Goal: Task Accomplishment & Management: Manage account settings

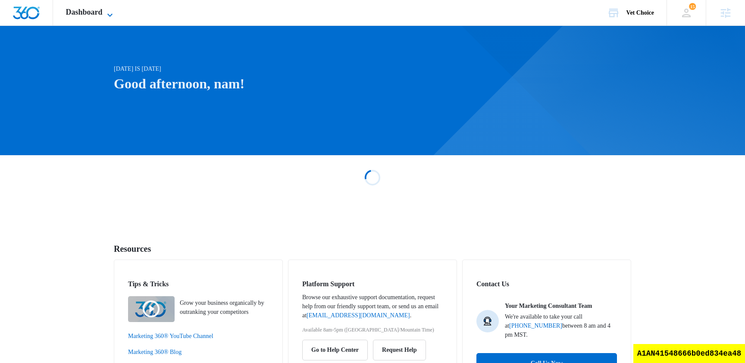
click at [103, 10] on span "Dashboard" at bounding box center [84, 12] width 37 height 9
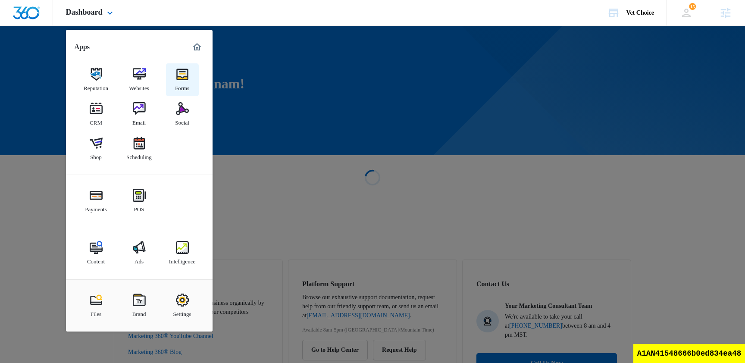
click at [177, 74] on img at bounding box center [182, 74] width 13 height 13
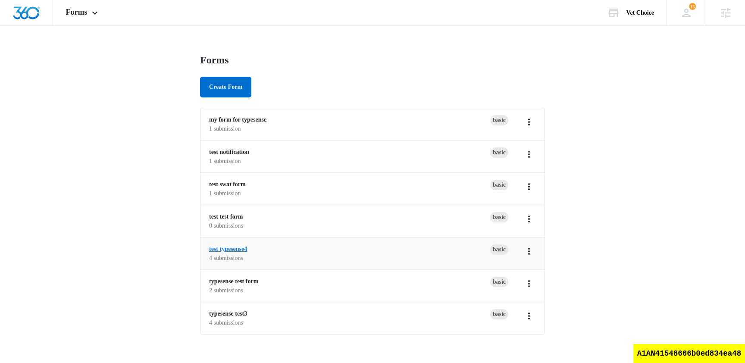
click at [244, 248] on link "test typesense4" at bounding box center [228, 249] width 38 height 6
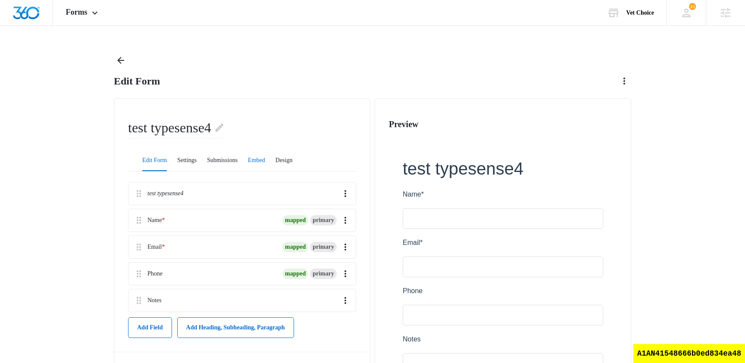
click at [265, 157] on button "Embed" at bounding box center [256, 161] width 17 height 21
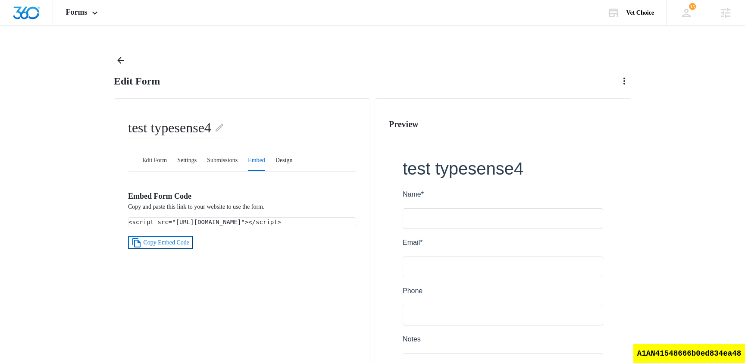
drag, startPoint x: 286, startPoint y: 241, endPoint x: 130, endPoint y: 211, distance: 159.1
click at [130, 218] on div "<script src="https://stage.marketing360.com/forms/loader/load.js?id=689f4cd60b0…" at bounding box center [242, 222] width 227 height 9
copy code "<script src="https://stage.marketing360.com/forms/loader/load.js?id=689f4cd60b0…"
click at [75, 16] on span "Forms" at bounding box center [77, 12] width 22 height 9
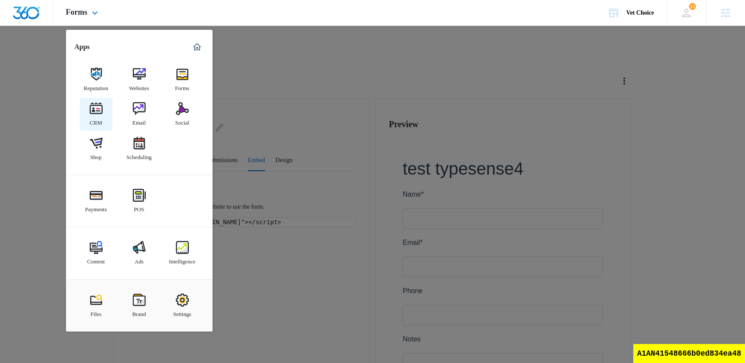
click at [96, 119] on div "CRM" at bounding box center [96, 120] width 13 height 11
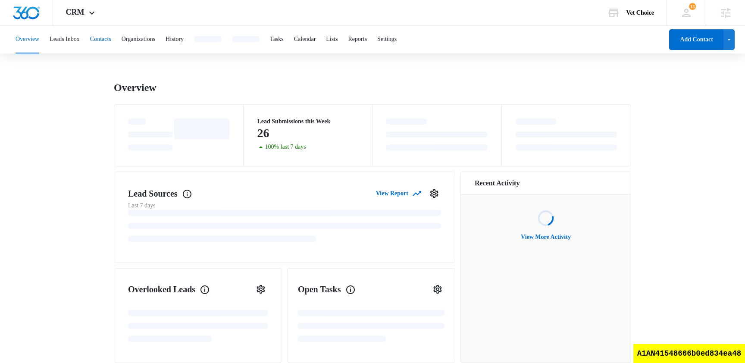
click at [111, 40] on button "Contacts" at bounding box center [100, 40] width 21 height 28
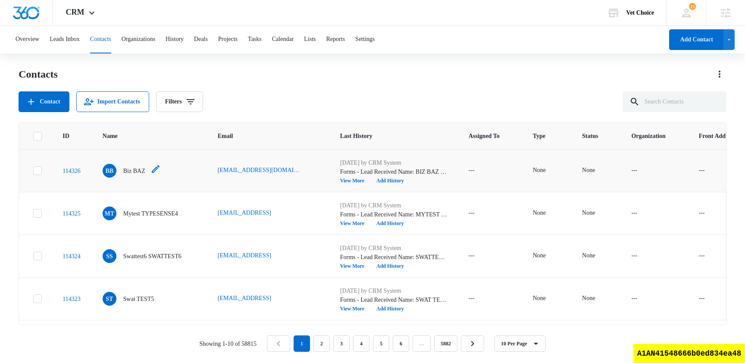
click at [141, 173] on p "Biz BAZ" at bounding box center [134, 171] width 22 height 9
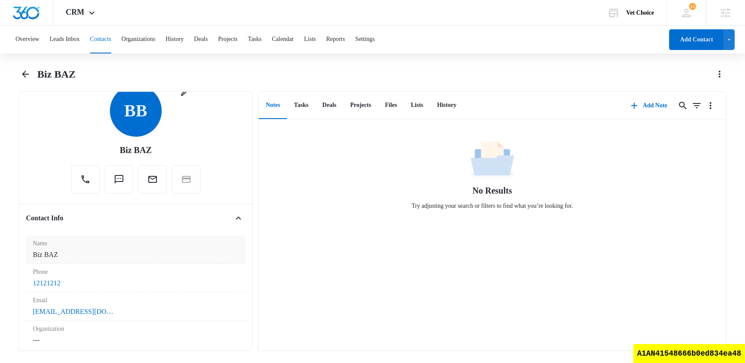
scroll to position [79, 0]
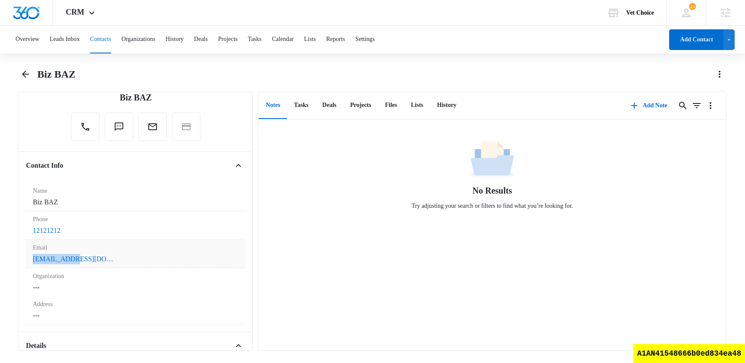
drag, startPoint x: 93, startPoint y: 260, endPoint x: 28, endPoint y: 262, distance: 64.3
click at [28, 262] on div "Email Cancel Save Changes foo@biz.bar" at bounding box center [136, 254] width 220 height 28
copy link "foo@biz.bar"
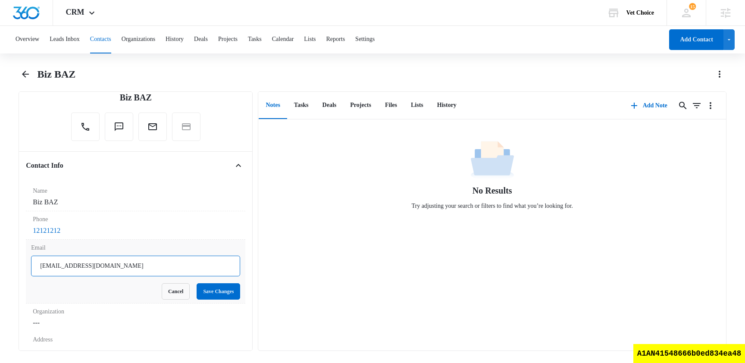
click at [63, 272] on input "foo@biz.bar" at bounding box center [135, 266] width 209 height 21
click at [170, 294] on button "Cancel" at bounding box center [176, 291] width 28 height 16
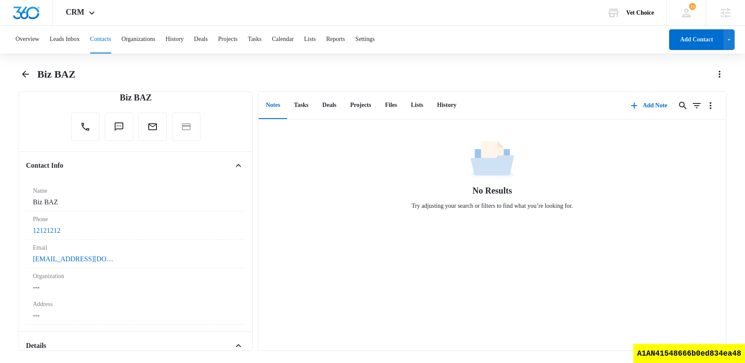
click at [185, 71] on div "Biz BAZ" at bounding box center [382, 74] width 689 height 14
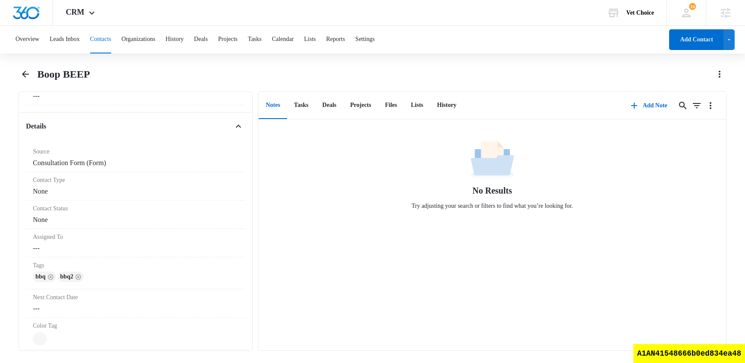
scroll to position [439, 0]
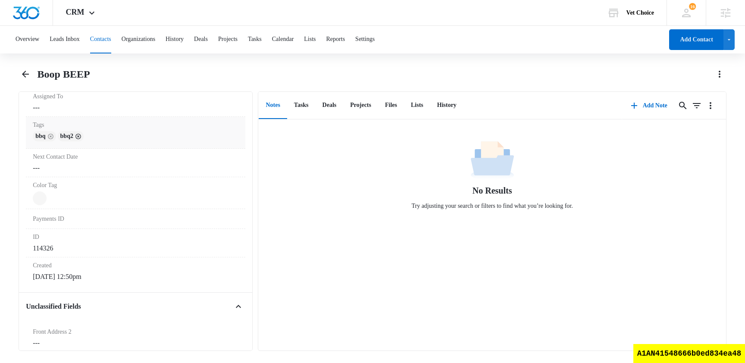
click at [82, 137] on icon "Remove" at bounding box center [78, 136] width 6 height 6
click at [53, 136] on icon "Remove" at bounding box center [50, 136] width 6 height 6
click at [53, 137] on dd "Cancel Save Changes ---" at bounding box center [136, 136] width 206 height 10
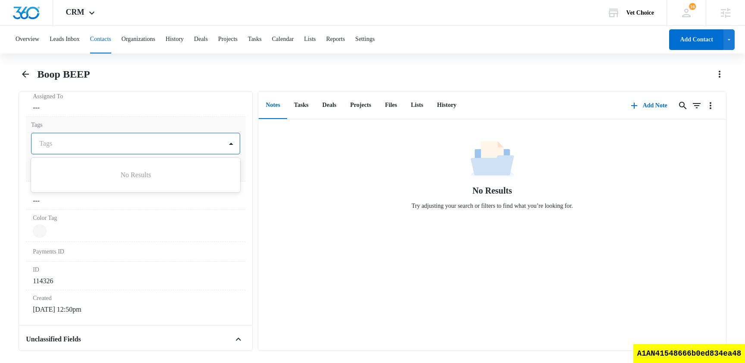
click at [55, 143] on div at bounding box center [130, 144] width 182 height 12
type input "a"
click at [75, 173] on div "a tag" at bounding box center [134, 174] width 187 height 9
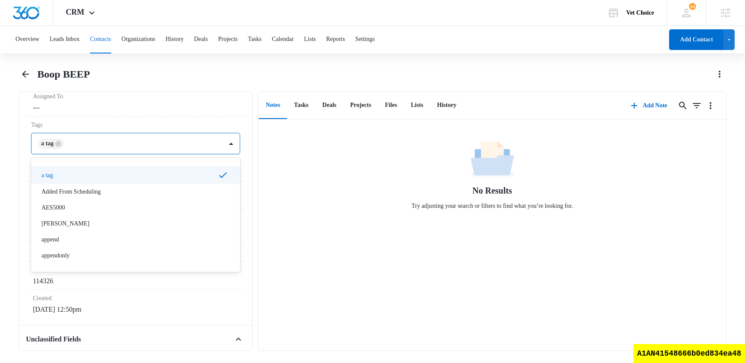
click at [205, 79] on div "Boop BEEP" at bounding box center [382, 74] width 689 height 14
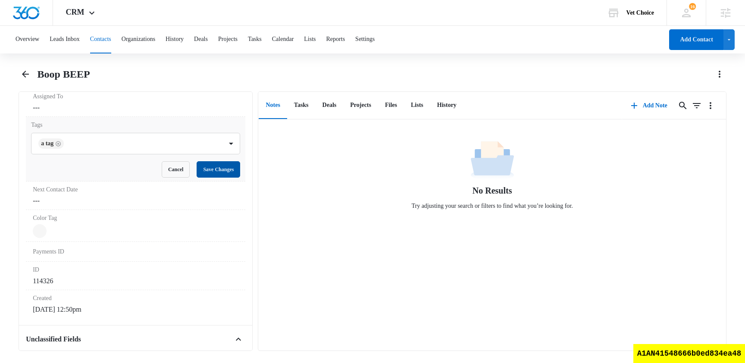
click at [221, 172] on button "Save Changes" at bounding box center [219, 169] width 44 height 16
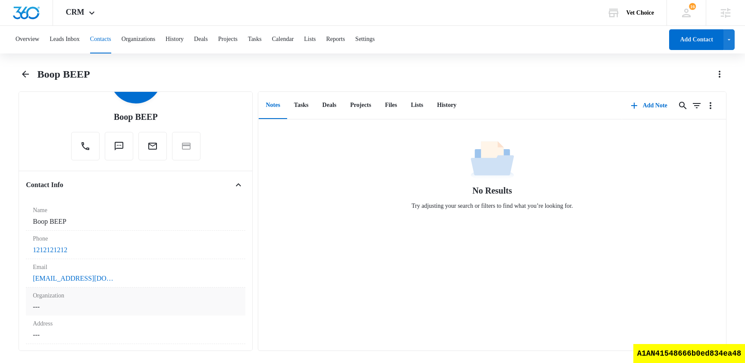
scroll to position [69, 0]
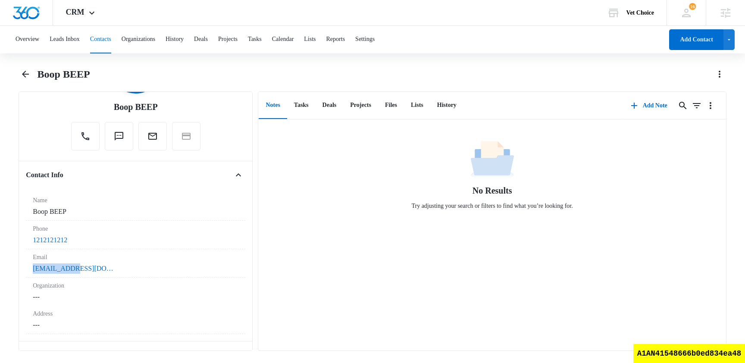
drag, startPoint x: 94, startPoint y: 271, endPoint x: 17, endPoint y: 271, distance: 76.8
click at [17, 271] on main "Boop BEEP Remove BB Boop BEEP Contact Info Name Cancel Save Changes Boop BEEP P…" at bounding box center [372, 214] width 745 height 294
copy link "foo@biz.bar"
click at [164, 68] on div "Boop BEEP" at bounding box center [382, 74] width 689 height 14
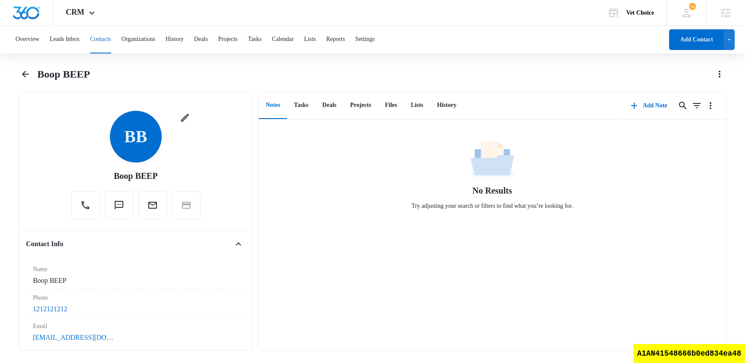
click at [208, 62] on div "Overview Leads Inbox Contacts Organizations History Deals Projects Tasks Calend…" at bounding box center [372, 194] width 745 height 336
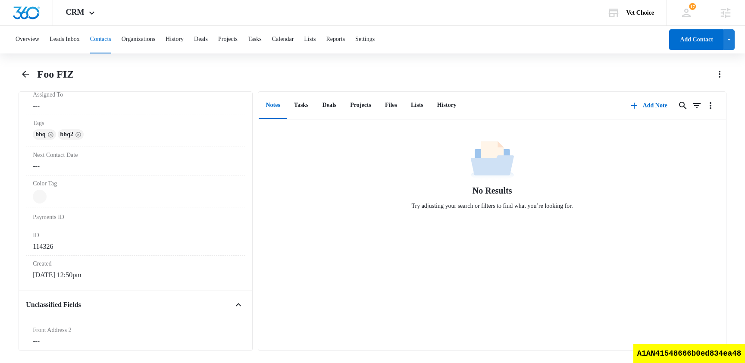
scroll to position [397, 0]
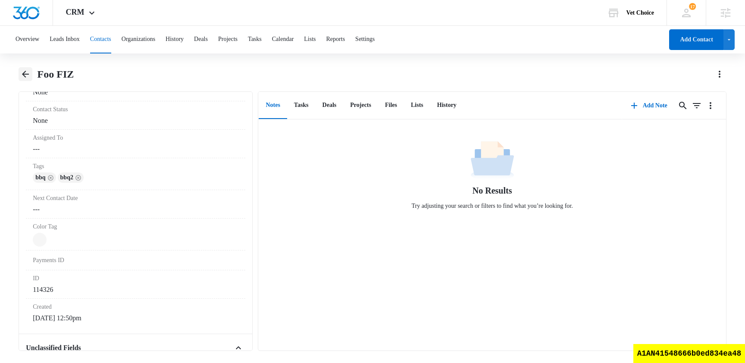
click at [23, 72] on icon "Back" at bounding box center [25, 74] width 10 height 10
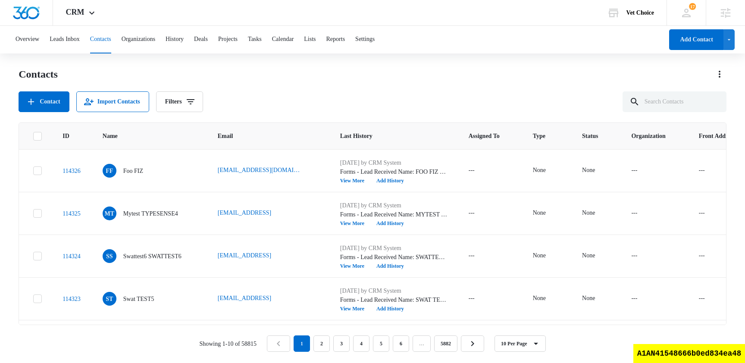
click at [134, 77] on div "Contacts" at bounding box center [373, 74] width 708 height 14
click at [57, 97] on button "Contact" at bounding box center [44, 101] width 50 height 21
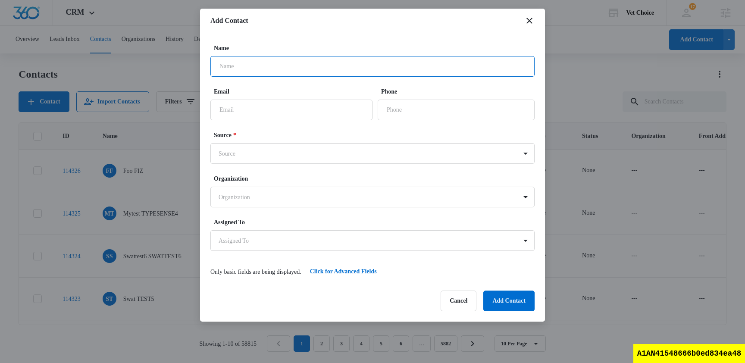
click at [289, 72] on input "Name" at bounding box center [373, 66] width 324 height 21
type input "blop blap"
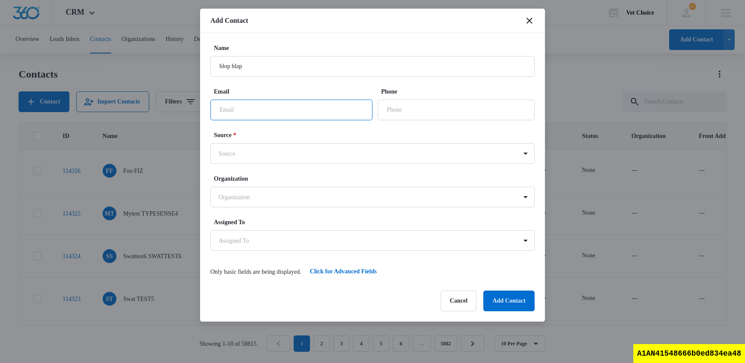
click at [313, 110] on input "Email" at bounding box center [292, 110] width 162 height 21
click at [302, 112] on input "test@test" at bounding box center [292, 110] width 162 height 21
type input "test@test.test"
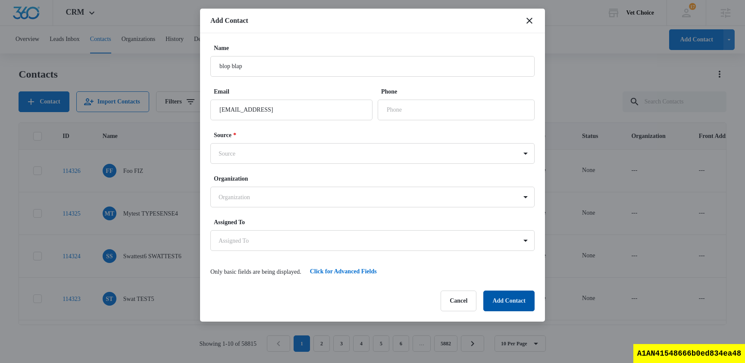
click at [531, 302] on button "Add Contact" at bounding box center [509, 301] width 51 height 21
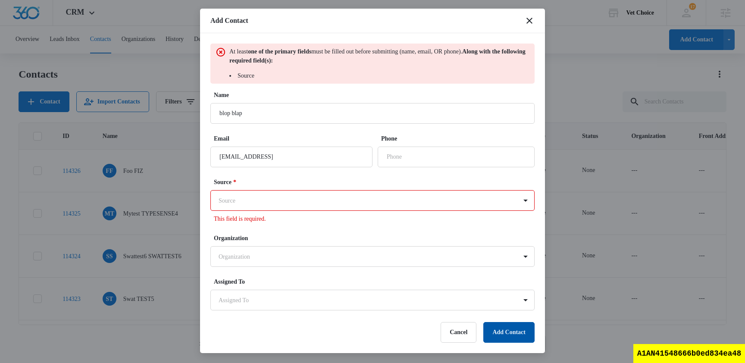
scroll to position [10, 0]
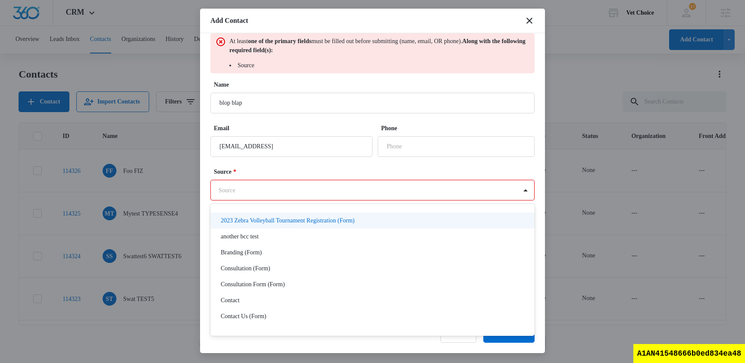
click at [288, 191] on body "CRM Apps Reputation Websites Forms CRM Email Social Shop Scheduling Payments PO…" at bounding box center [372, 181] width 745 height 362
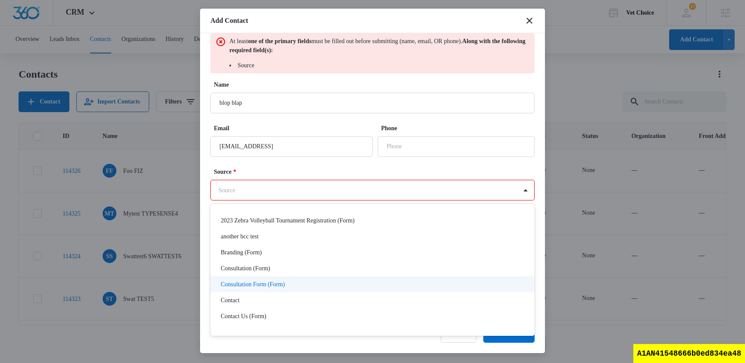
click at [261, 283] on p "Consultation Form (Form)" at bounding box center [253, 284] width 64 height 9
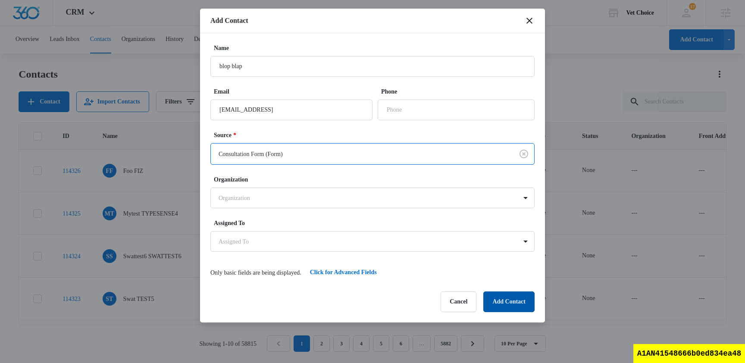
click at [502, 295] on button "Add Contact" at bounding box center [509, 302] width 51 height 21
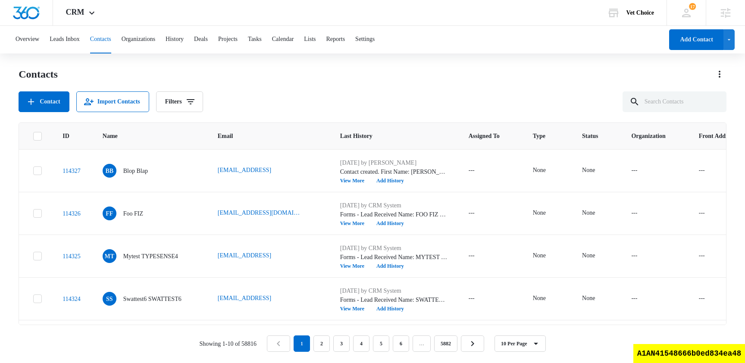
click at [50, 34] on div "Overview Leads Inbox Contacts Organizations History Deals Projects Tasks Calend…" at bounding box center [336, 40] width 653 height 28
click at [73, 38] on button "Leads Inbox" at bounding box center [65, 40] width 30 height 28
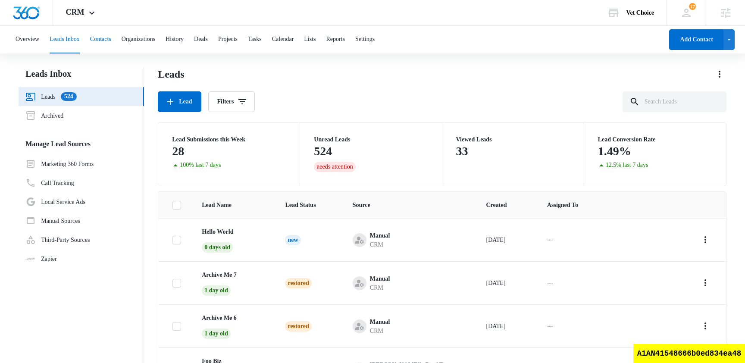
click at [101, 38] on button "Contacts" at bounding box center [100, 40] width 21 height 28
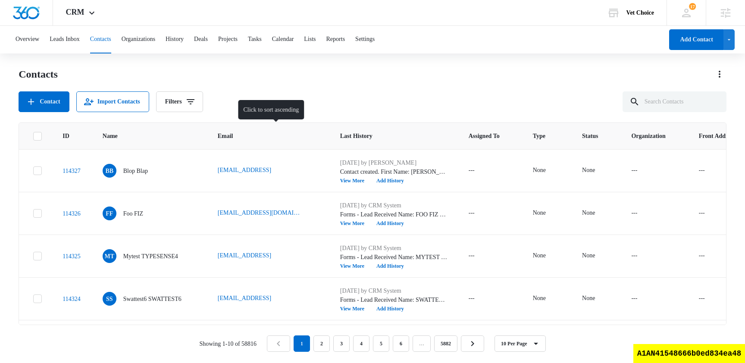
click at [269, 137] on span "Email" at bounding box center [262, 136] width 89 height 9
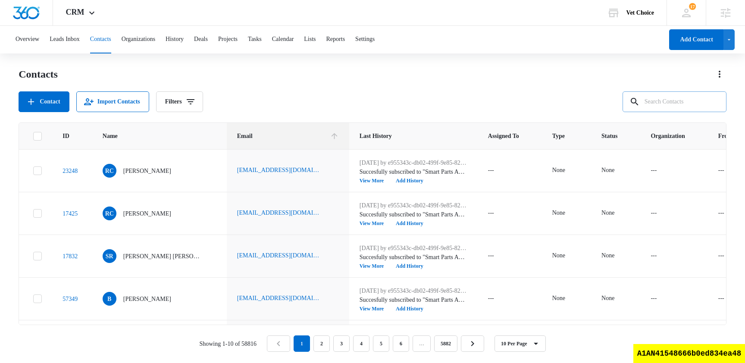
click at [674, 102] on input "text" at bounding box center [675, 101] width 104 height 21
type input "hello"
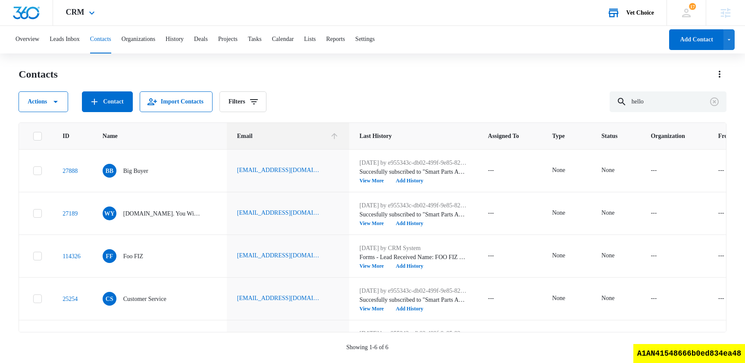
click at [638, 14] on div "Vet Choice" at bounding box center [641, 12] width 28 height 7
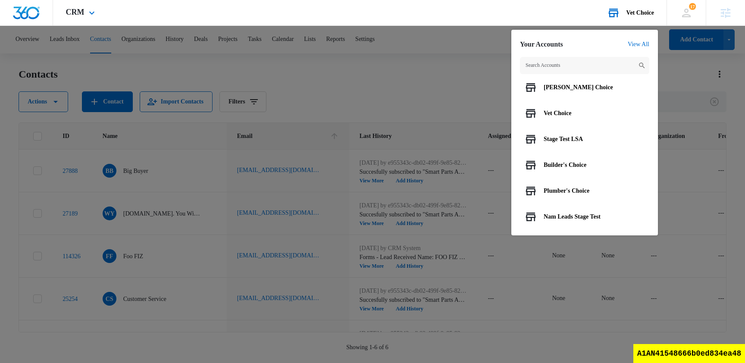
scroll to position [81, 0]
click at [572, 141] on span "Stage Test LSA" at bounding box center [563, 139] width 39 height 7
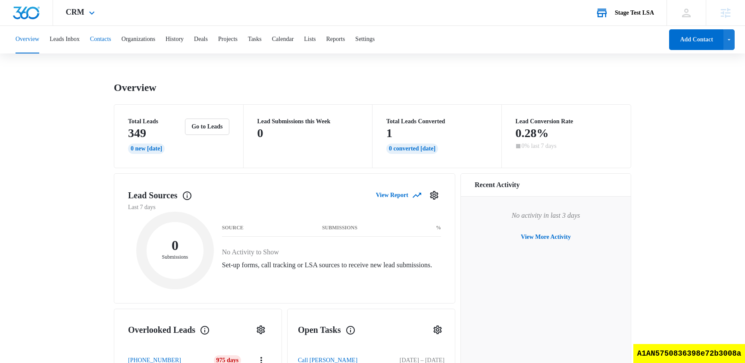
click at [111, 39] on button "Contacts" at bounding box center [100, 40] width 21 height 28
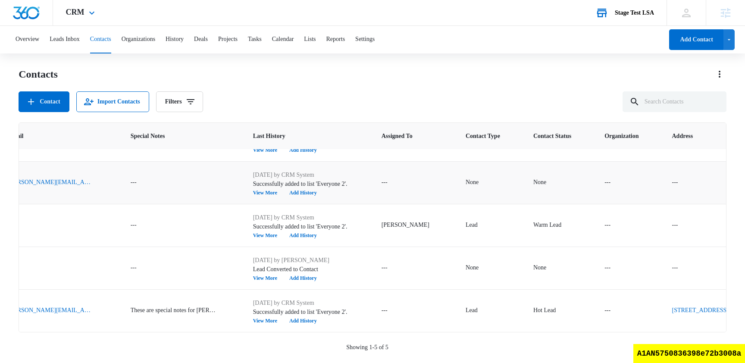
scroll to position [0, 318]
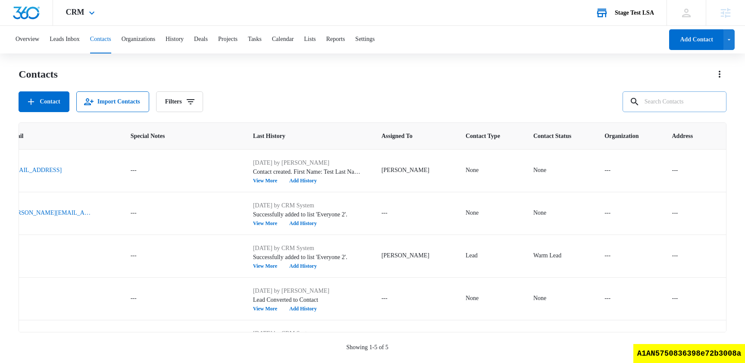
click at [697, 103] on input "text" at bounding box center [675, 101] width 104 height 21
type input "foo"
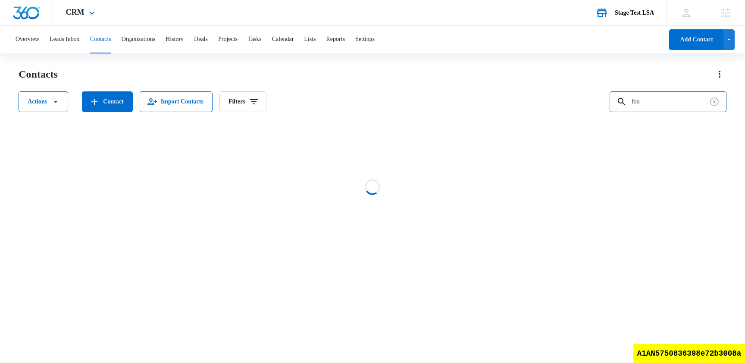
scroll to position [0, 20]
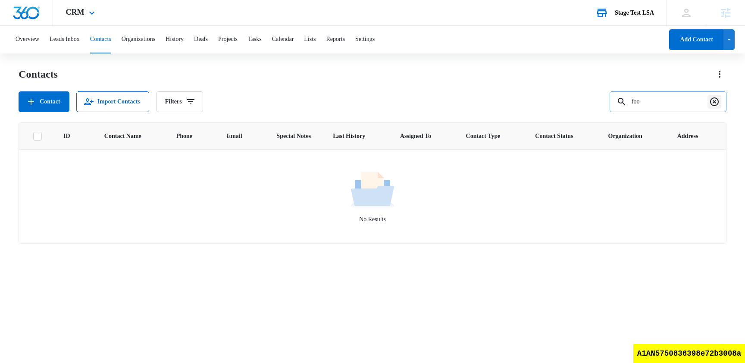
click at [713, 104] on icon "Clear" at bounding box center [715, 102] width 10 height 10
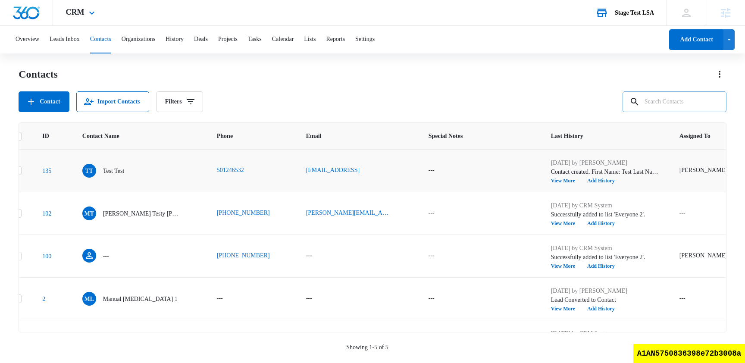
scroll to position [0, 0]
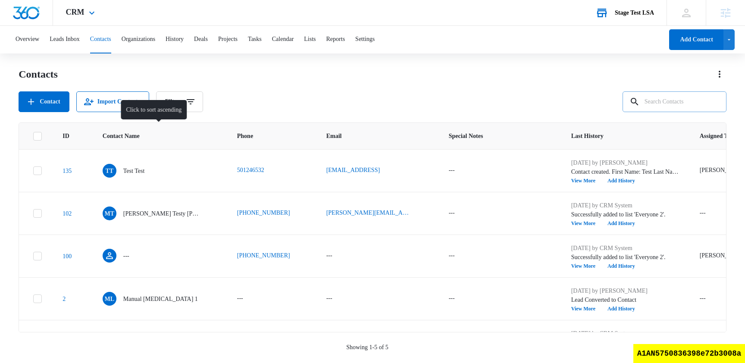
click at [164, 136] on span "Contact Name" at bounding box center [153, 136] width 101 height 9
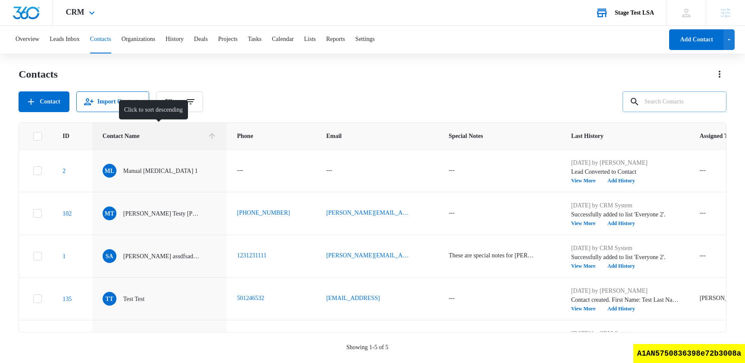
click at [212, 138] on icon at bounding box center [211, 136] width 9 height 9
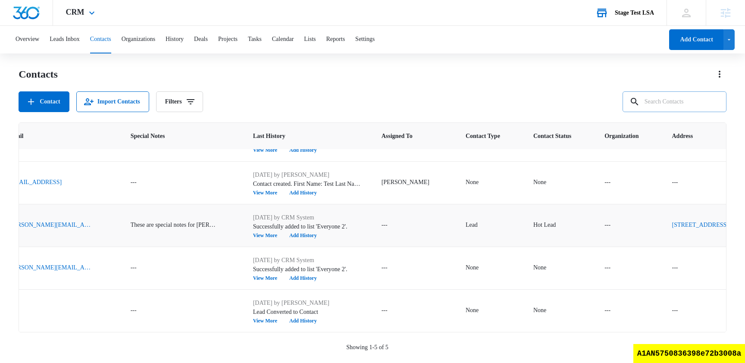
scroll to position [0, 318]
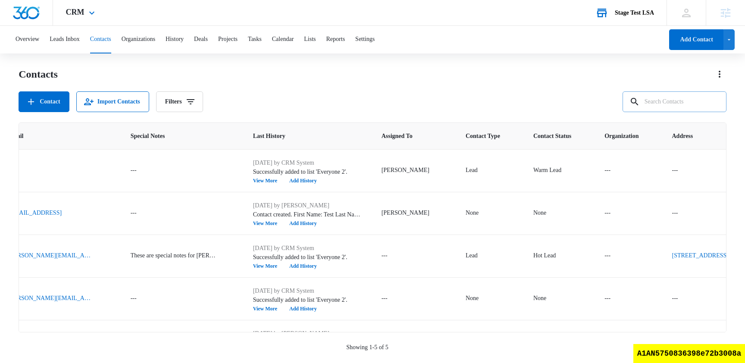
click at [428, 58] on div "Overview Leads Inbox Contacts Organizations History Deals Projects Tasks Calend…" at bounding box center [372, 194] width 745 height 336
click at [155, 39] on button "Organizations" at bounding box center [139, 40] width 34 height 28
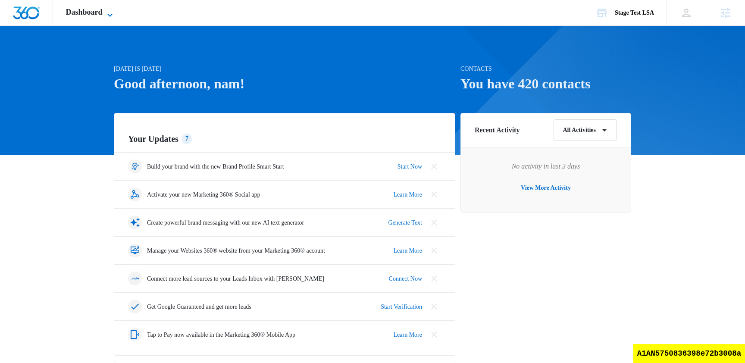
click at [89, 9] on span "Dashboard" at bounding box center [84, 12] width 37 height 9
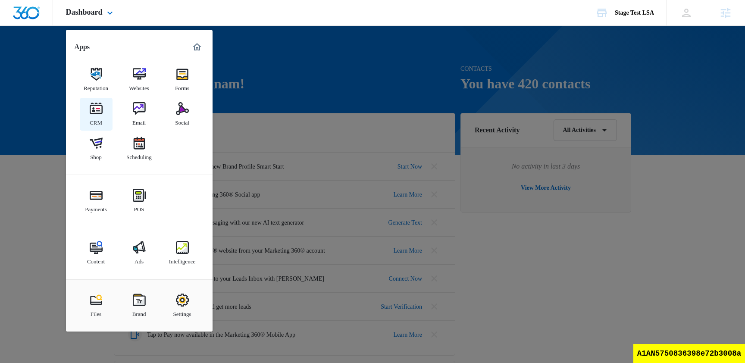
click at [94, 111] on img at bounding box center [96, 108] width 13 height 13
